Goal: Transaction & Acquisition: Purchase product/service

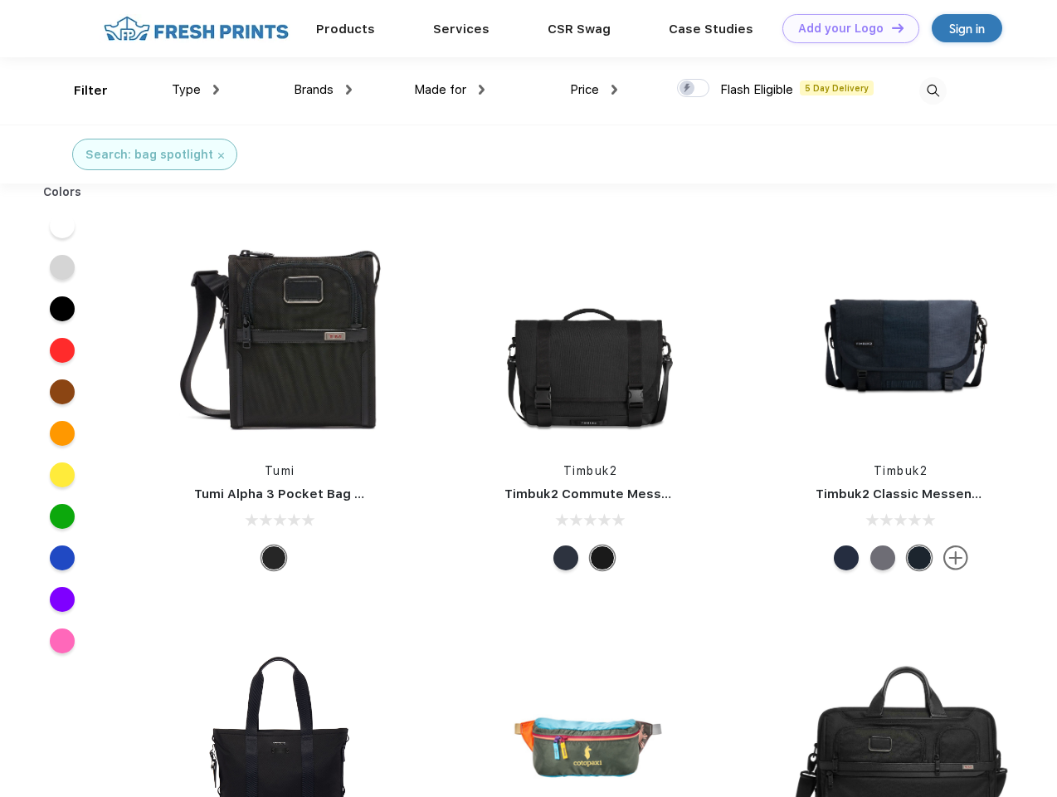
scroll to position [1, 0]
click at [845, 28] on link "Add your Logo Design Tool" at bounding box center [851, 28] width 137 height 29
click at [0, 0] on div "Design Tool" at bounding box center [0, 0] width 0 height 0
click at [891, 27] on link "Add your Logo Design Tool" at bounding box center [851, 28] width 137 height 29
click at [80, 90] on div "Filter" at bounding box center [91, 90] width 34 height 19
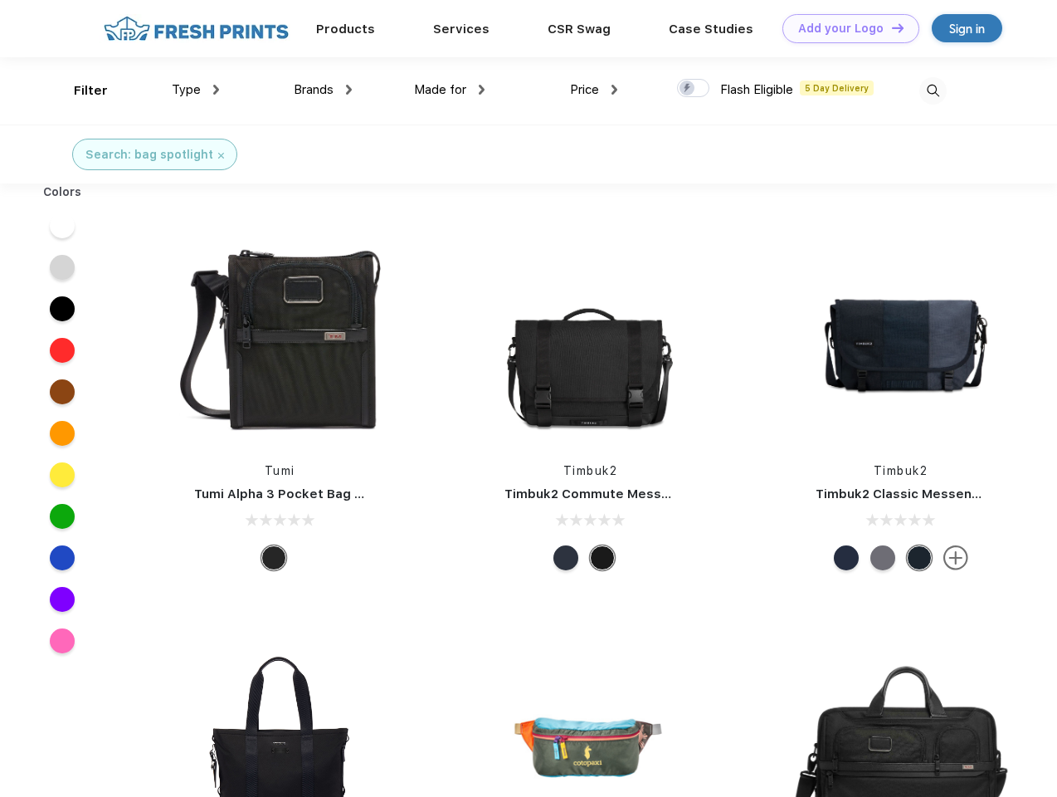
click at [196, 90] on span "Type" at bounding box center [186, 89] width 29 height 15
click at [323, 90] on span "Brands" at bounding box center [314, 89] width 40 height 15
click at [450, 90] on span "Made for" at bounding box center [440, 89] width 52 height 15
click at [594, 90] on span "Price" at bounding box center [584, 89] width 29 height 15
click at [694, 89] on div at bounding box center [693, 88] width 32 height 18
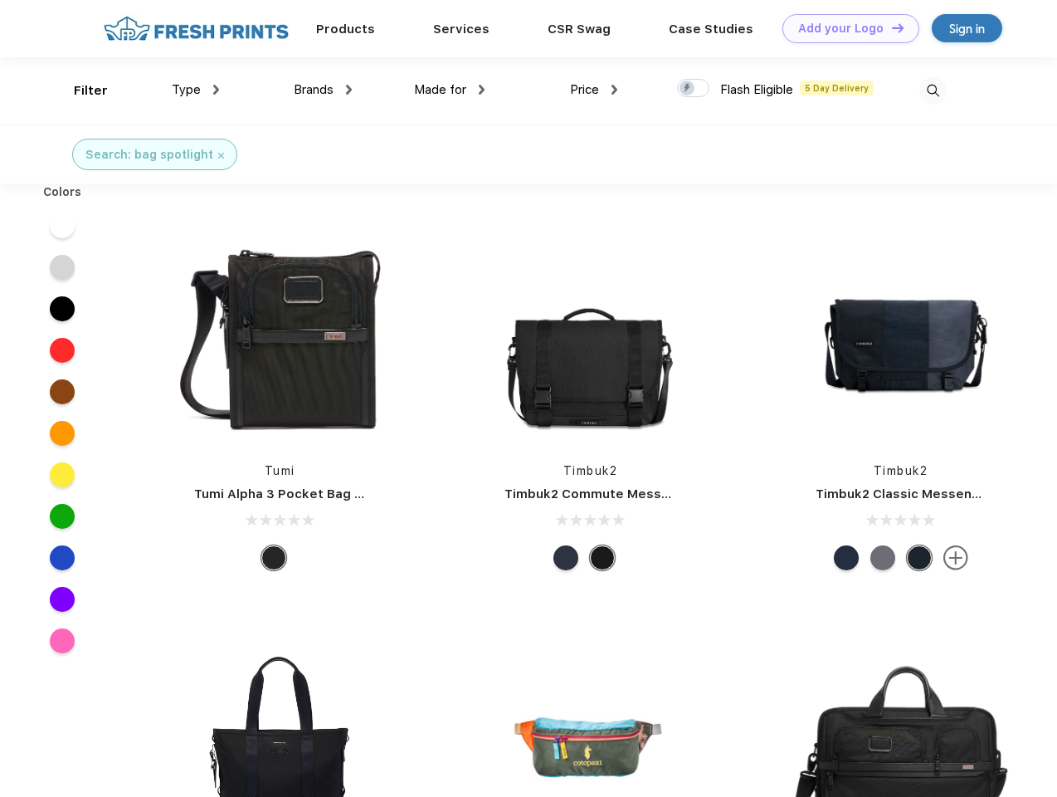
click at [688, 89] on input "checkbox" at bounding box center [682, 83] width 11 height 11
click at [933, 90] on img at bounding box center [933, 90] width 27 height 27
